Goal: Navigation & Orientation: Go to known website

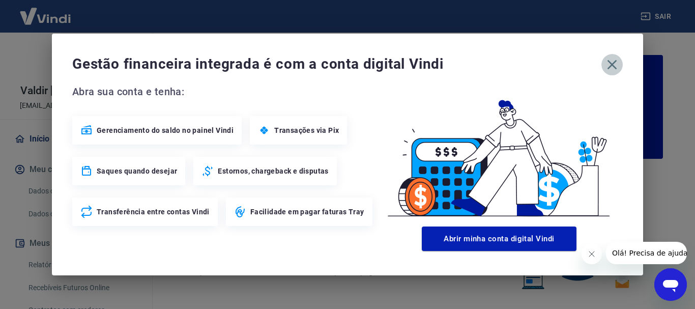
click at [609, 63] on icon "button" at bounding box center [612, 65] width 10 height 10
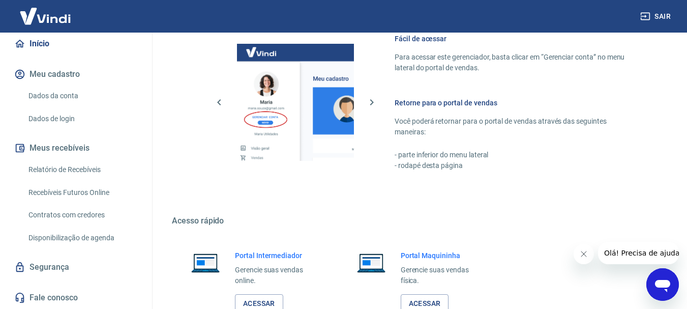
scroll to position [631, 0]
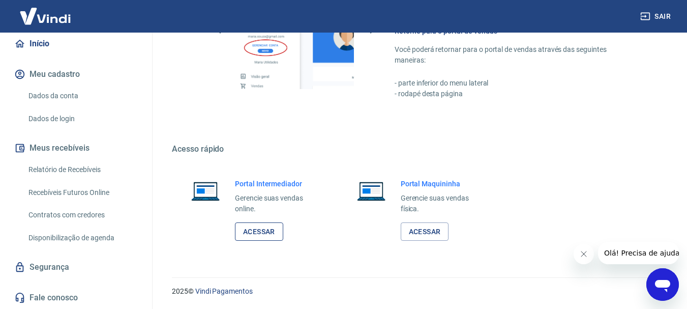
click at [260, 229] on link "Acessar" at bounding box center [259, 231] width 48 height 19
